Goal: Transaction & Acquisition: Subscribe to service/newsletter

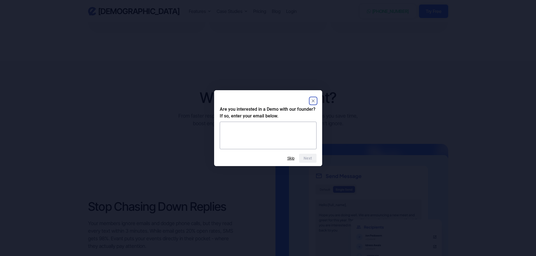
scroll to position [394, 0]
click at [312, 102] on rect "Close" at bounding box center [313, 101] width 7 height 7
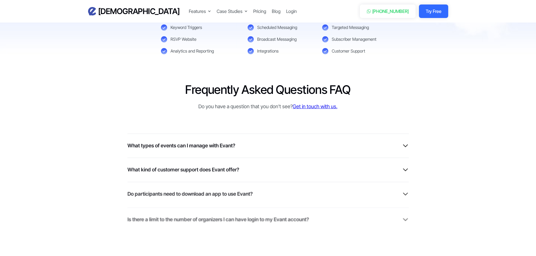
scroll to position [1370, 0]
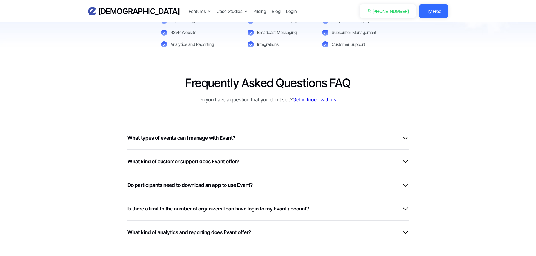
click at [404, 184] on img at bounding box center [405, 185] width 7 height 7
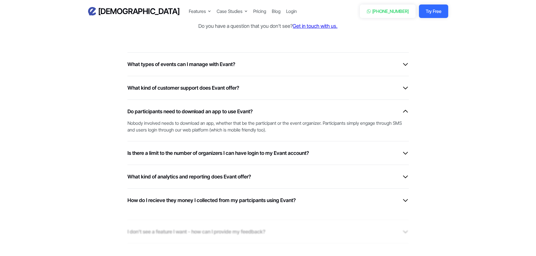
scroll to position [1445, 0]
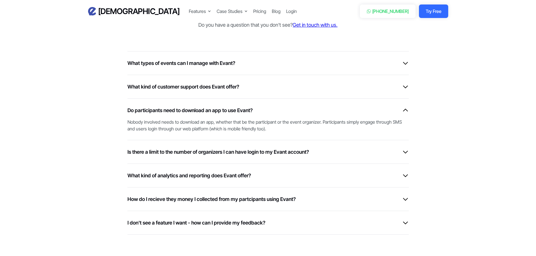
click at [403, 148] on div "Is there a limit to the number of organizers I can have login to my Evant accou…" at bounding box center [267, 152] width 281 height 8
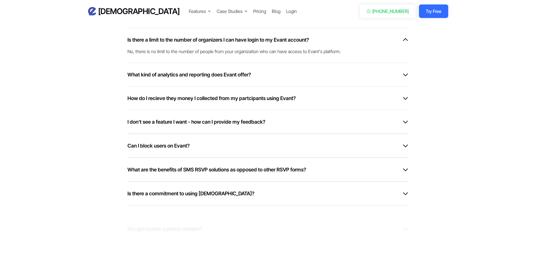
scroll to position [1557, 0]
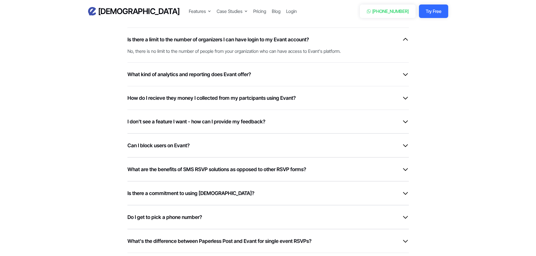
click at [407, 189] on div "Is there a commitment to using Evant? Nope, users can cancel there plans at any…" at bounding box center [267, 194] width 281 height 24
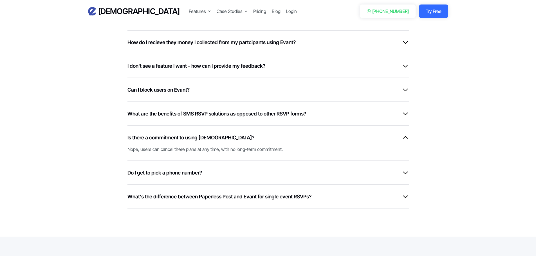
scroll to position [1613, 0]
click at [404, 170] on img at bounding box center [405, 172] width 7 height 7
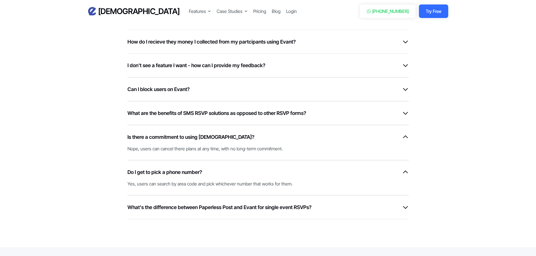
click at [406, 206] on img at bounding box center [405, 207] width 7 height 7
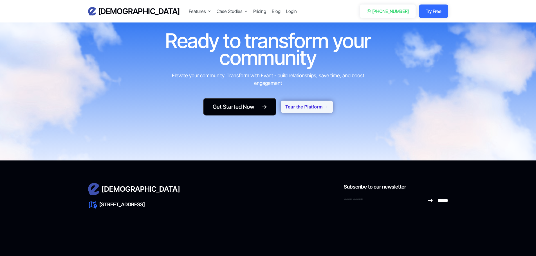
scroll to position [2504, 0]
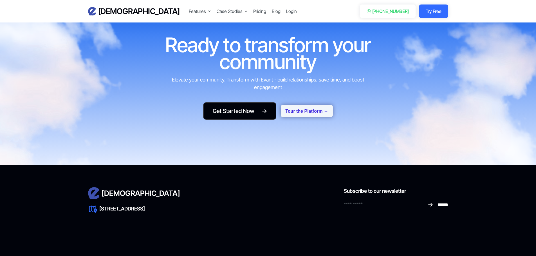
click at [295, 105] on button "Tour the Platform →" at bounding box center [307, 111] width 52 height 12
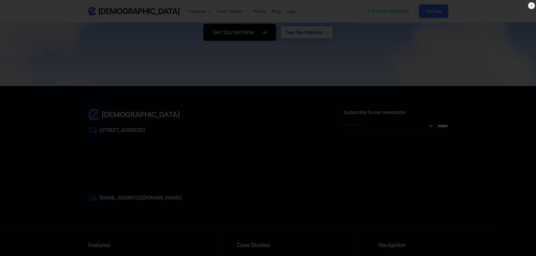
scroll to position [2576, 0]
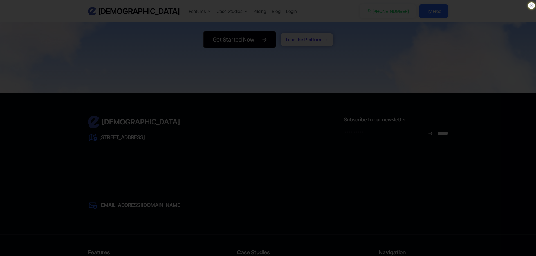
click at [530, 6] on icon at bounding box center [532, 6] width 6 height 6
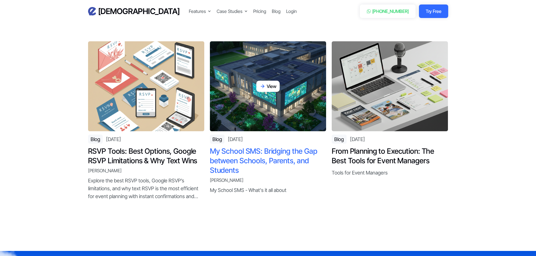
scroll to position [2238, 0]
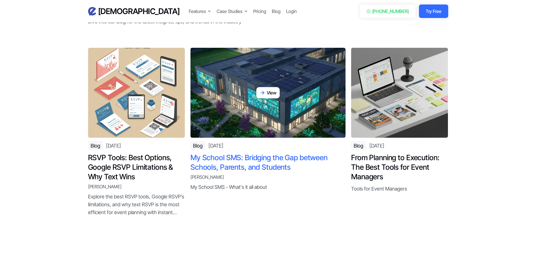
click at [264, 153] on h4 "My School SMS: Bridging the Gap between Schools, Parents, and Students" at bounding box center [268, 162] width 155 height 19
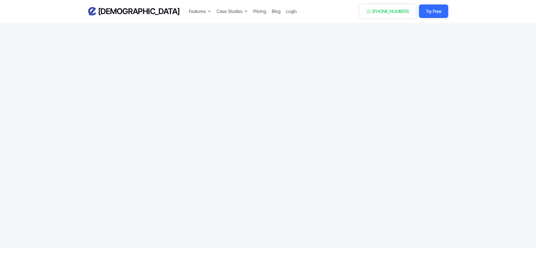
scroll to position [1848, 0]
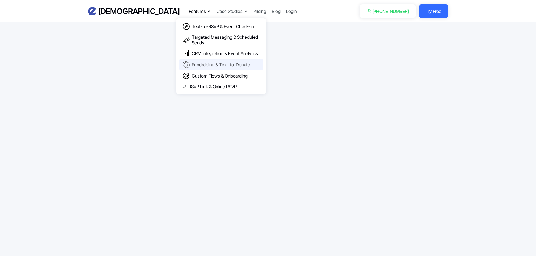
click at [192, 64] on div "Fundraising & Text-to-Donate" at bounding box center [221, 65] width 58 height 6
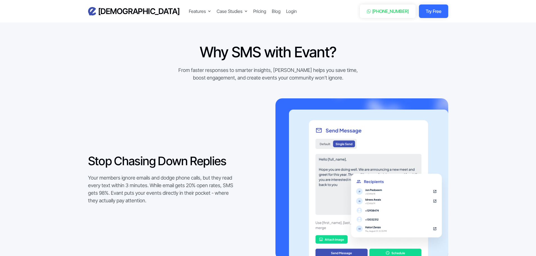
scroll to position [450, 0]
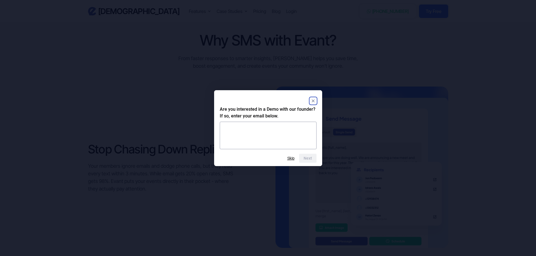
click at [315, 102] on rect "Close" at bounding box center [313, 101] width 7 height 7
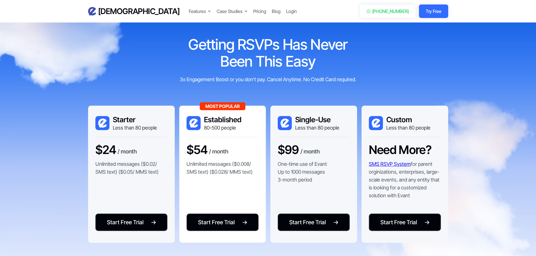
scroll to position [1104, 0]
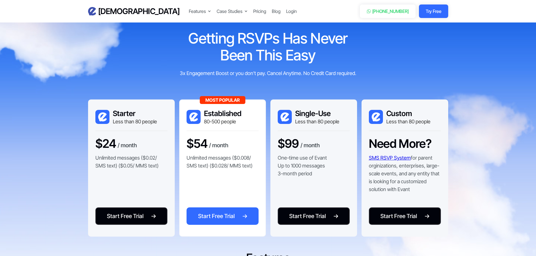
click at [223, 216] on div "Start Free Trial" at bounding box center [216, 216] width 37 height 8
